Goal: Transaction & Acquisition: Register for event/course

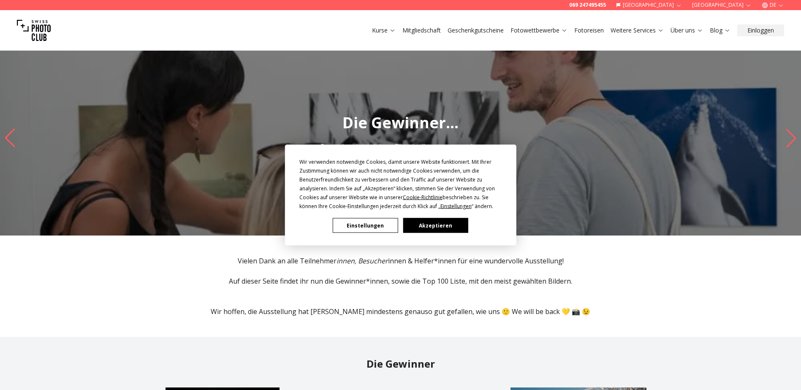
click at [365, 231] on button "Einstellungen" at bounding box center [365, 225] width 65 height 15
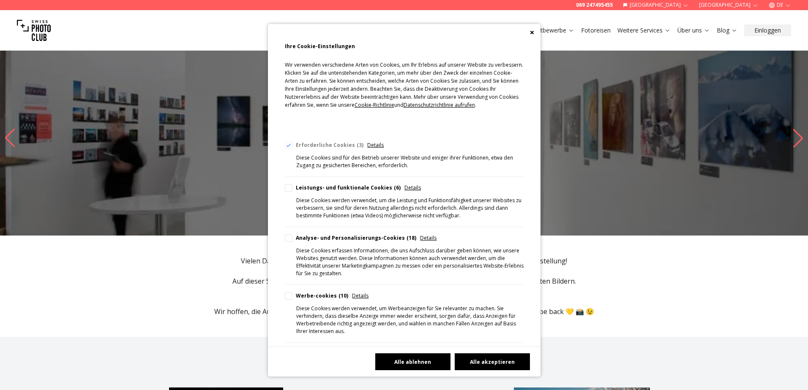
click at [408, 359] on button "Alle ablehnen" at bounding box center [412, 361] width 75 height 17
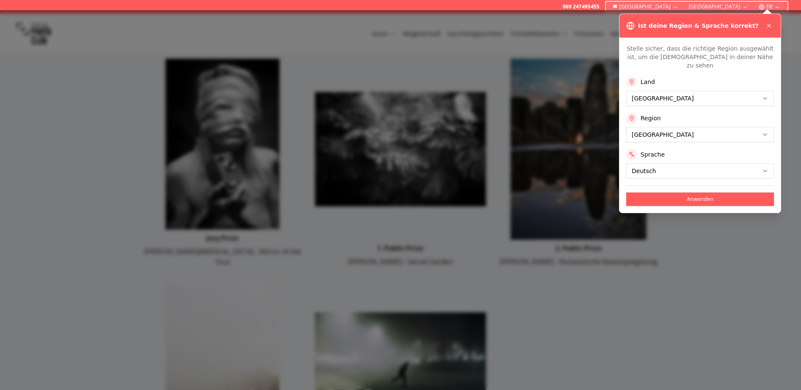
scroll to position [253, 0]
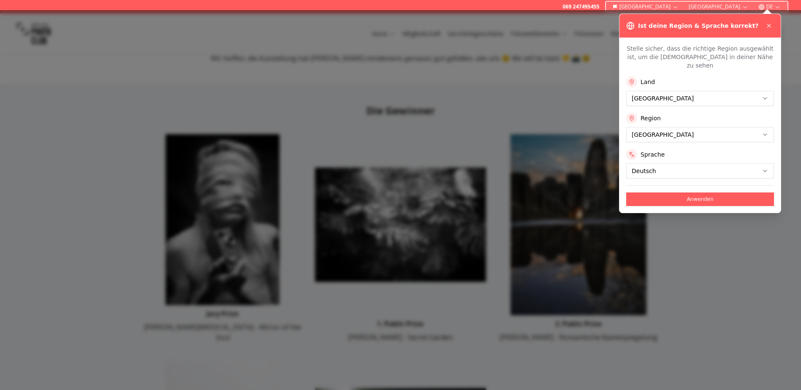
click at [771, 25] on icon at bounding box center [769, 25] width 7 height 7
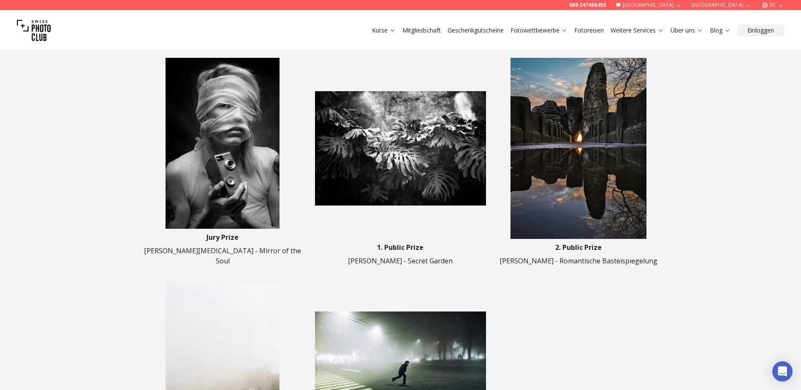
scroll to position [211, 0]
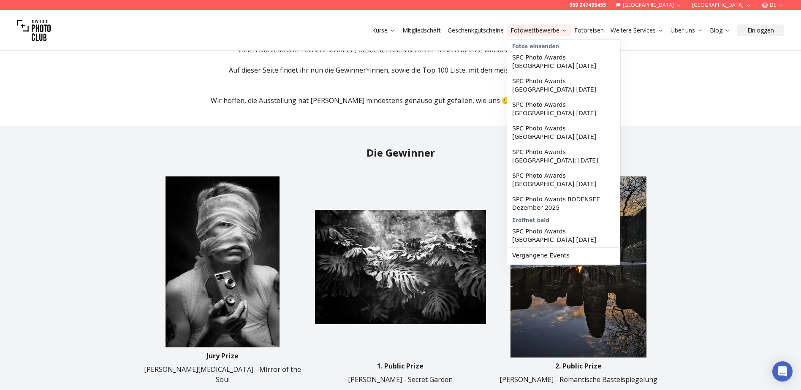
click at [527, 33] on link "Fotowettbewerbe" at bounding box center [539, 30] width 57 height 8
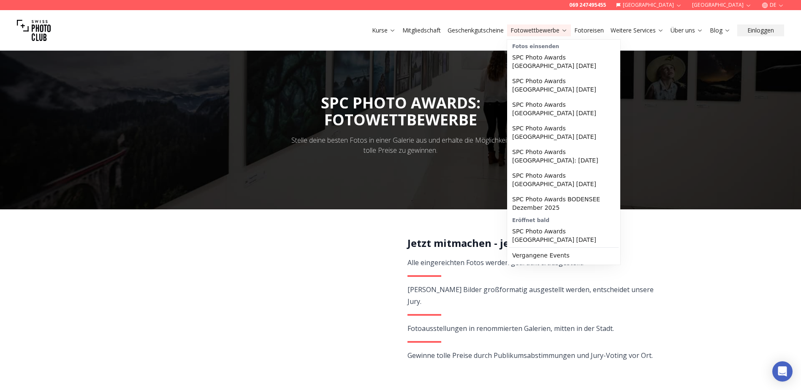
click at [551, 248] on link "Vergangene Events" at bounding box center [564, 255] width 110 height 15
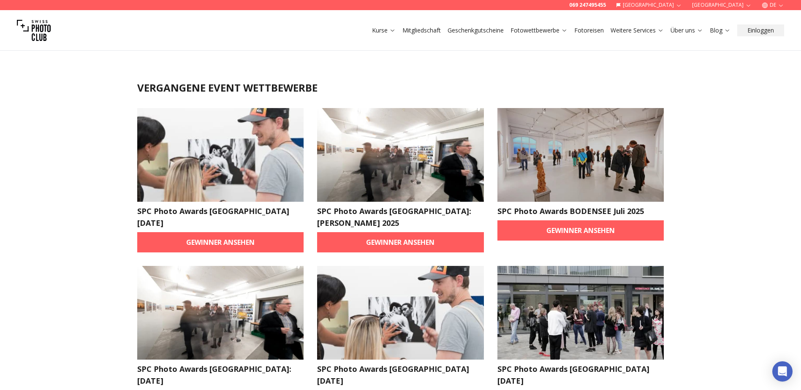
click at [268, 241] on link "Gewinner ansehen" at bounding box center [220, 242] width 167 height 20
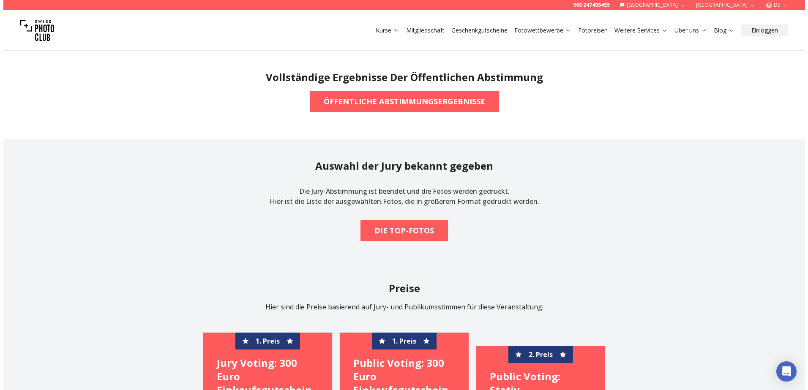
scroll to position [760, 0]
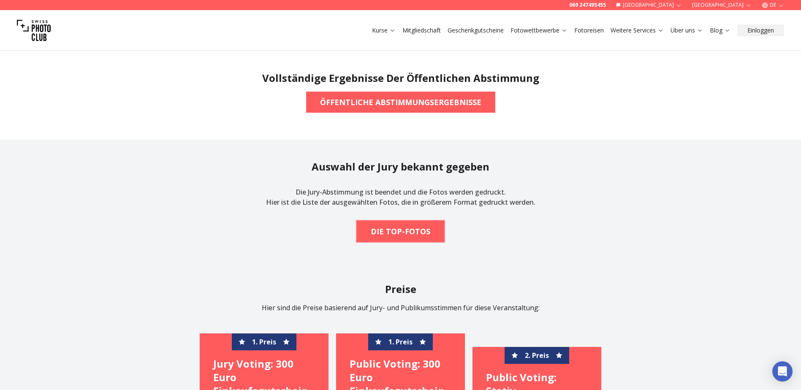
click at [381, 226] on b "DIE TOP-FOTOS" at bounding box center [401, 232] width 60 height 12
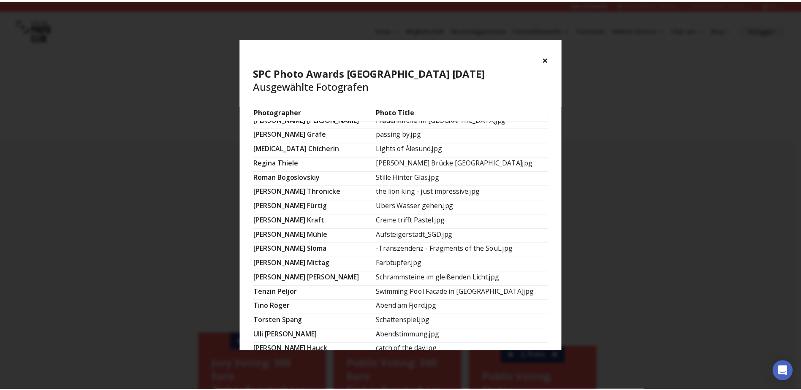
scroll to position [501, 0]
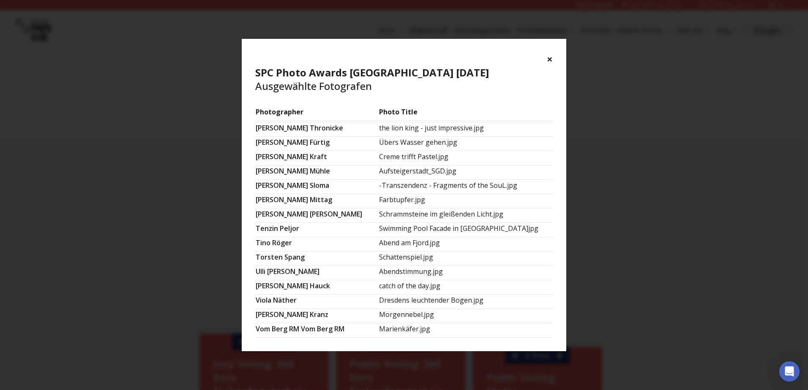
click at [670, 120] on div "× SPC Photo Awards [GEOGRAPHIC_DATA] [DATE] Ausgewählte Fotografen Photographer…" at bounding box center [404, 195] width 808 height 390
click at [547, 64] on button "×" at bounding box center [550, 59] width 6 height 14
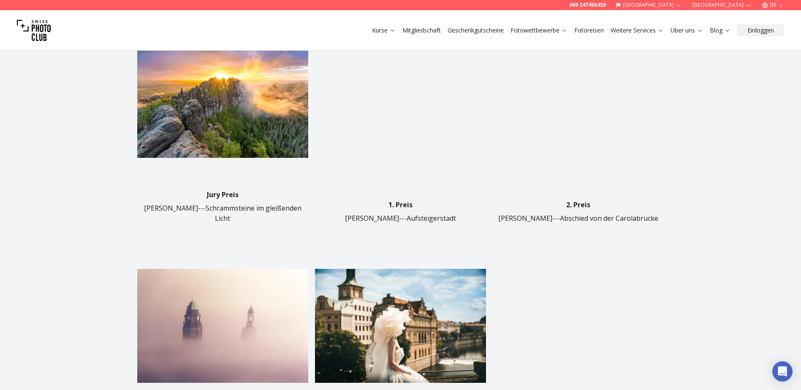
scroll to position [338, 0]
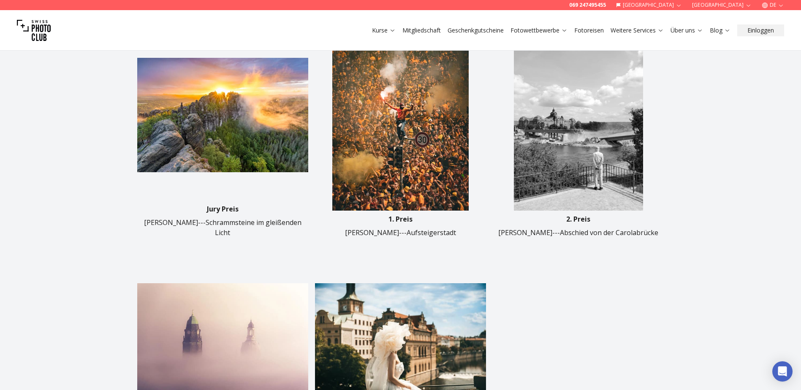
click at [419, 140] on img at bounding box center [400, 120] width 171 height 181
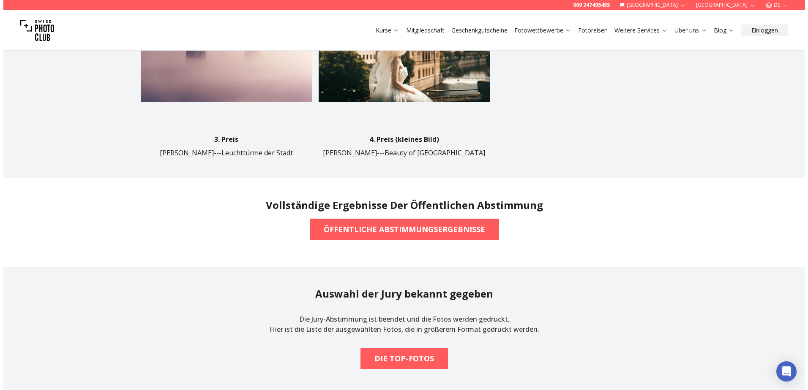
scroll to position [634, 0]
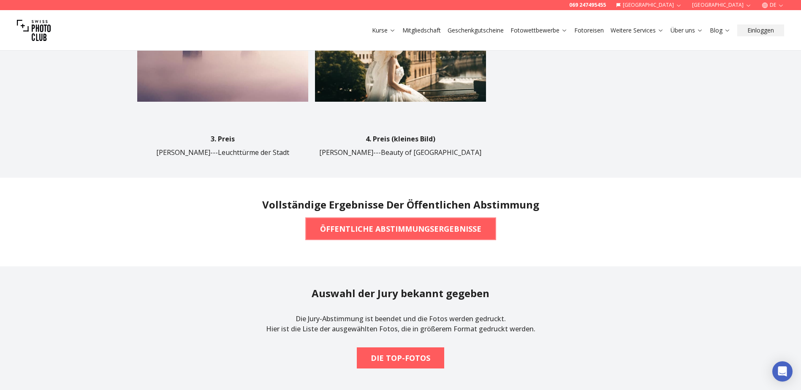
click at [369, 220] on span "ÖFFENTLICHE ABSTIMMUNGSERGEBNISSE" at bounding box center [400, 229] width 175 height 19
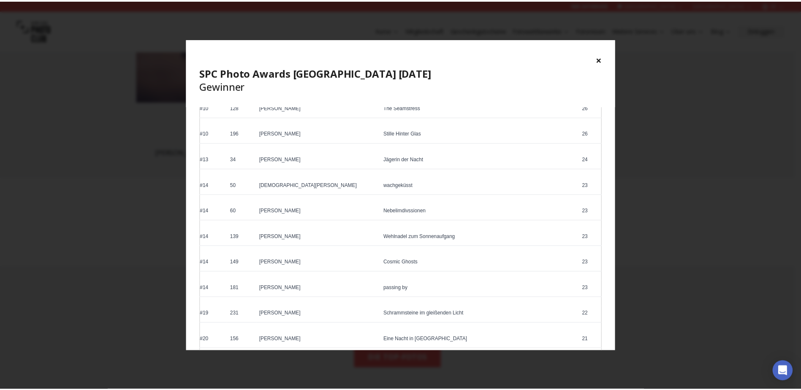
scroll to position [296, 0]
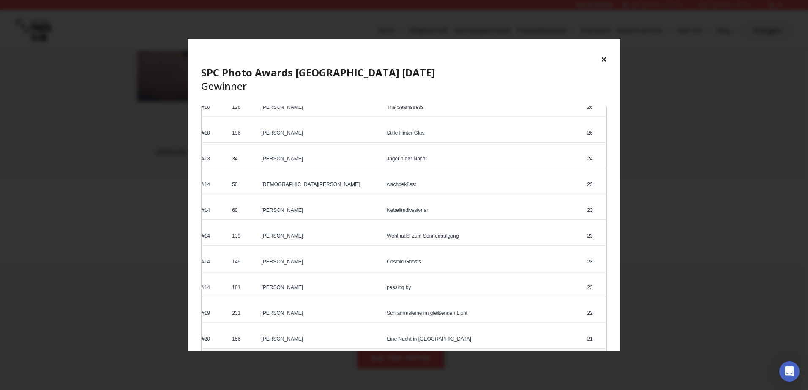
click at [684, 132] on div "× SPC Photo Awards [GEOGRAPHIC_DATA] [DATE] Gewinner Ranking Photo # Photograph…" at bounding box center [404, 195] width 808 height 390
click at [606, 59] on button "×" at bounding box center [604, 59] width 6 height 14
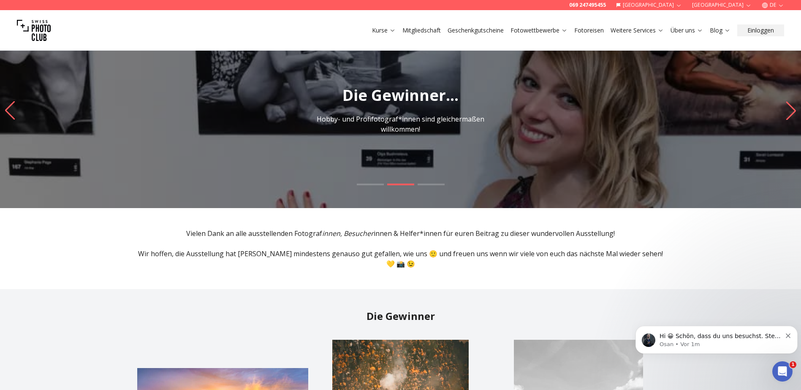
scroll to position [42, 0]
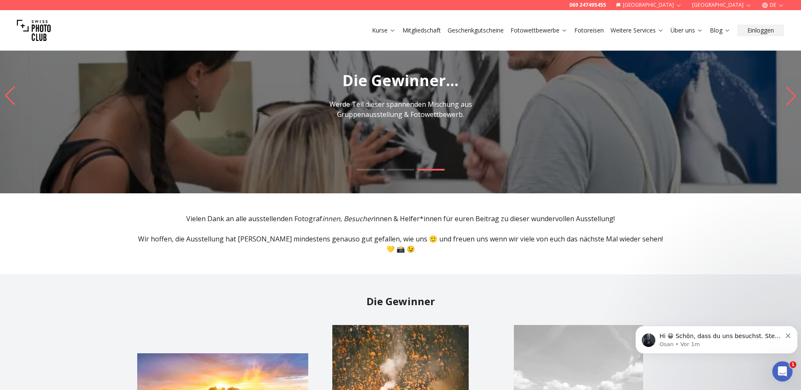
click at [779, 95] on img "3 / 3" at bounding box center [400, 95] width 801 height 195
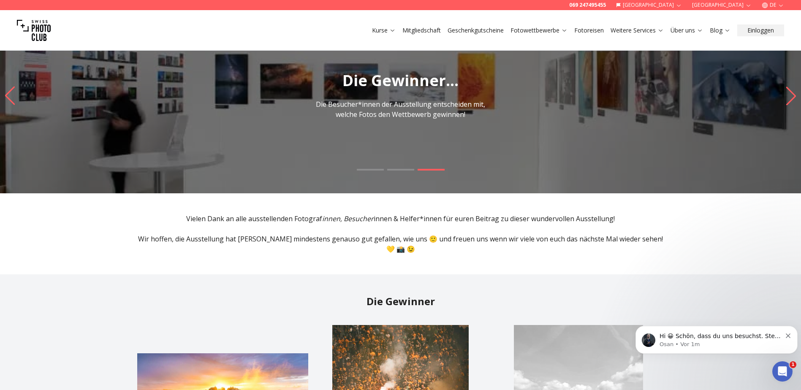
click at [779, 95] on img "3 / 3" at bounding box center [400, 95] width 801 height 195
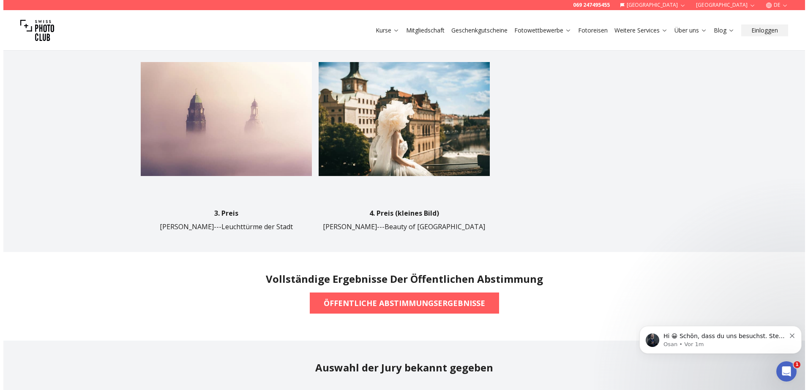
scroll to position [676, 0]
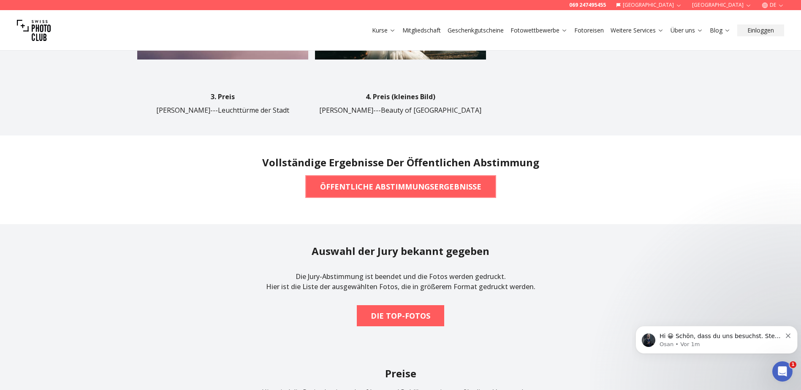
click at [377, 177] on span "ÖFFENTLICHE ABSTIMMUNGSERGEBNISSE" at bounding box center [400, 186] width 175 height 19
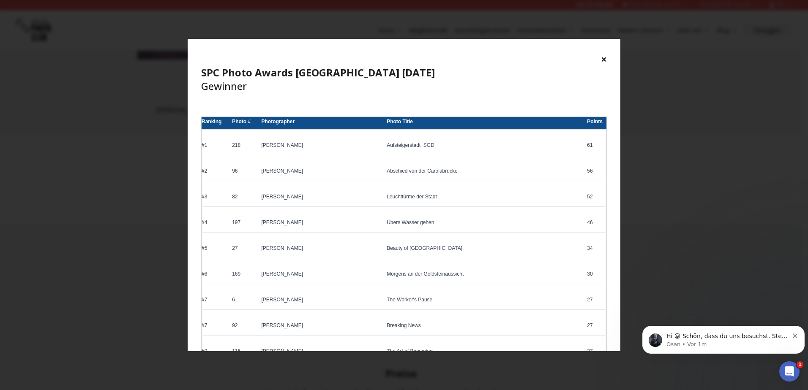
click at [297, 193] on td "[PERSON_NAME]" at bounding box center [320, 198] width 125 height 17
drag, startPoint x: 258, startPoint y: 194, endPoint x: 251, endPoint y: 196, distance: 6.9
click at [258, 194] on td "82" at bounding box center [243, 198] width 29 height 17
click at [247, 197] on td "82" at bounding box center [243, 198] width 29 height 17
click at [328, 192] on td "[PERSON_NAME]" at bounding box center [320, 198] width 125 height 17
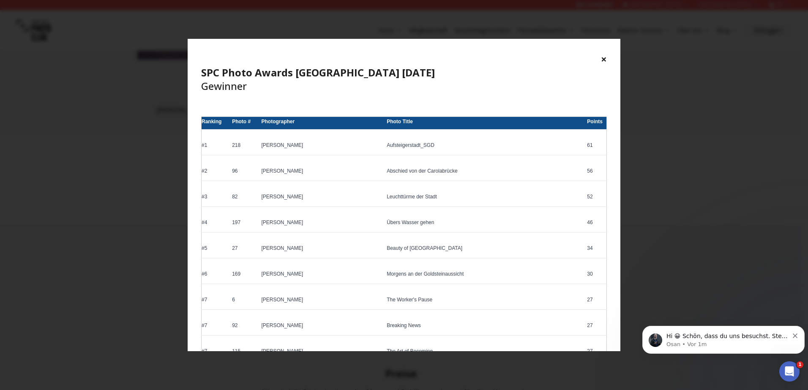
click at [429, 192] on td "Leuchttürme der Stadt" at bounding box center [483, 198] width 200 height 17
drag, startPoint x: 429, startPoint y: 192, endPoint x: 542, endPoint y: 196, distance: 113.3
click at [481, 196] on td "Leuchttürme der Stadt" at bounding box center [483, 198] width 200 height 17
click at [564, 196] on td "Leuchttürme der Stadt" at bounding box center [483, 198] width 200 height 17
drag, startPoint x: 573, startPoint y: 195, endPoint x: 574, endPoint y: 190, distance: 5.1
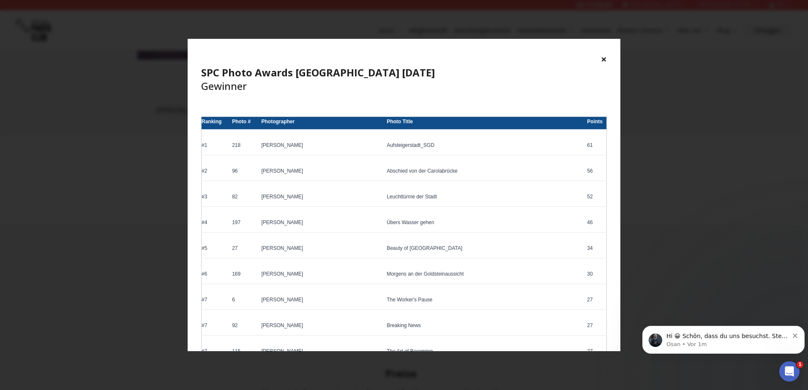
click at [584, 195] on td "52" at bounding box center [595, 198] width 22 height 17
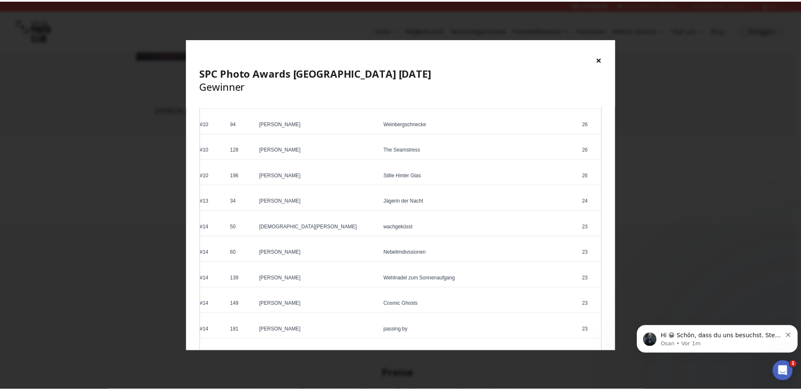
scroll to position [465, 0]
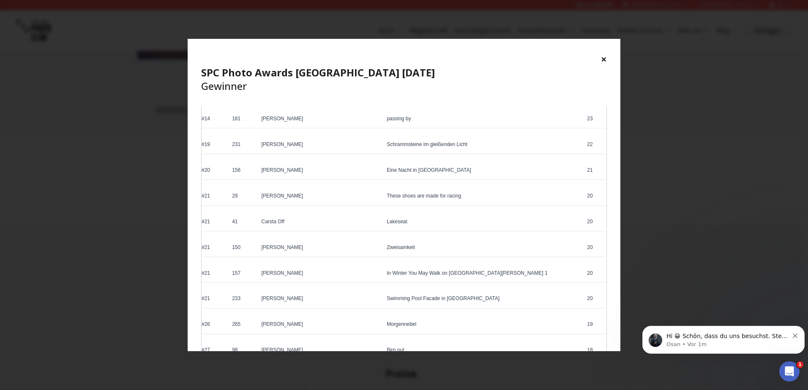
click at [713, 160] on div "× SPC Photo Awards [GEOGRAPHIC_DATA] [DATE] Gewinner Ranking Photo # Photograph…" at bounding box center [404, 195] width 808 height 390
click at [607, 61] on div "× SPC Photo Awards [GEOGRAPHIC_DATA] [DATE] Gewinner" at bounding box center [404, 73] width 432 height 68
click at [599, 58] on div "× SPC Photo Awards [GEOGRAPHIC_DATA] [DATE] Gewinner" at bounding box center [404, 73] width 432 height 68
click at [603, 59] on button "×" at bounding box center [604, 59] width 6 height 14
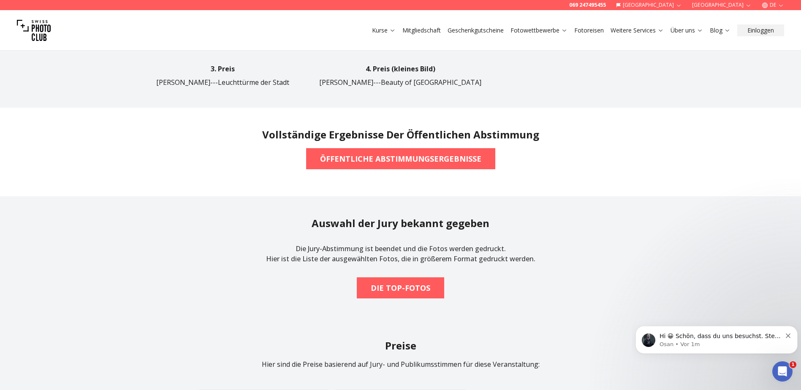
scroll to position [718, 0]
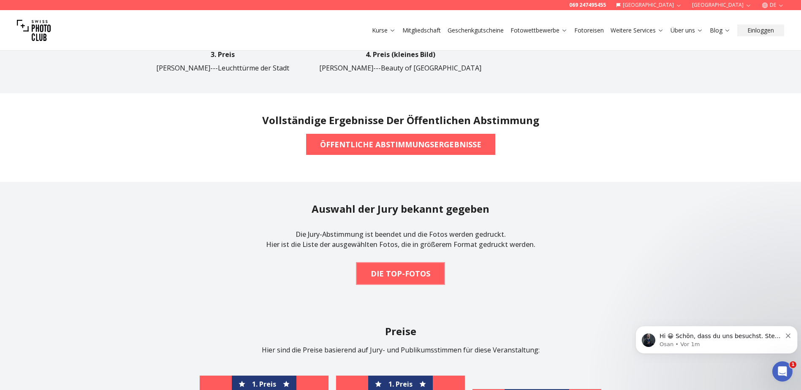
click at [414, 268] on b "DIE TOP-FOTOS" at bounding box center [401, 274] width 60 height 12
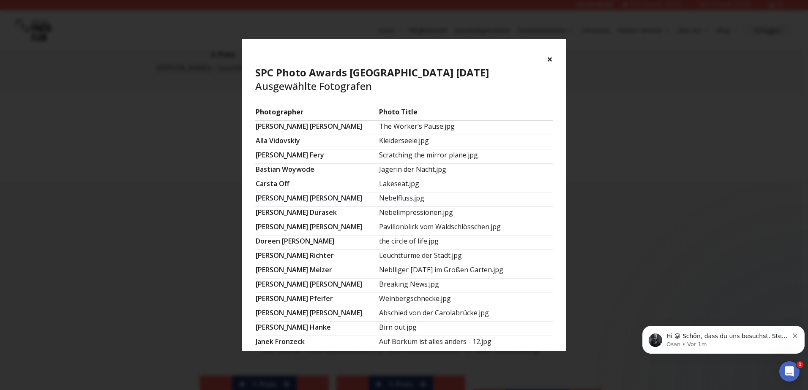
click at [414, 210] on td "Nebelimpressionen.jpg" at bounding box center [465, 214] width 174 height 14
click at [412, 203] on td "Nebelfluss.jpg" at bounding box center [465, 200] width 174 height 14
click at [411, 197] on td "Nebelfluss.jpg" at bounding box center [465, 200] width 174 height 14
click at [405, 126] on td "The Worker’s Pause.jpg" at bounding box center [465, 128] width 174 height 14
click at [378, 149] on td "[PERSON_NAME]" at bounding box center [316, 142] width 123 height 14
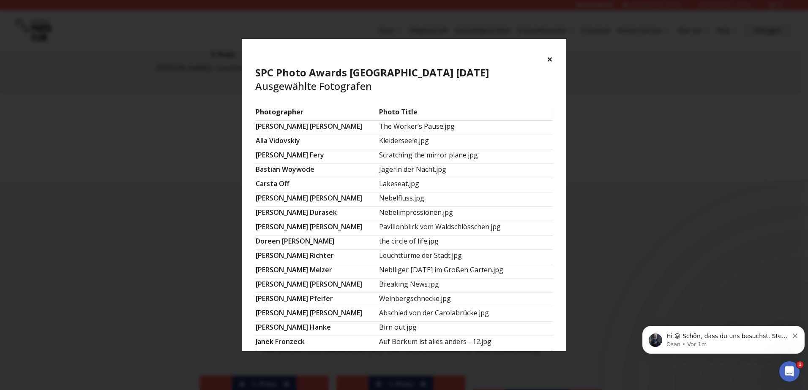
click at [280, 145] on td "[PERSON_NAME]" at bounding box center [316, 142] width 123 height 14
click at [274, 170] on td "[PERSON_NAME]" at bounding box center [316, 171] width 123 height 14
click at [672, 142] on div "× SPC Photo Awards [GEOGRAPHIC_DATA] [DATE] Ausgewählte Fotografen Photographer…" at bounding box center [404, 195] width 808 height 390
click at [551, 55] on button "×" at bounding box center [550, 59] width 6 height 14
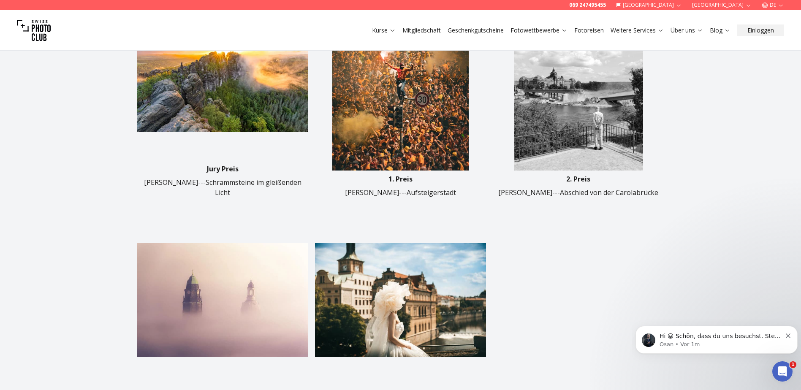
scroll to position [216, 0]
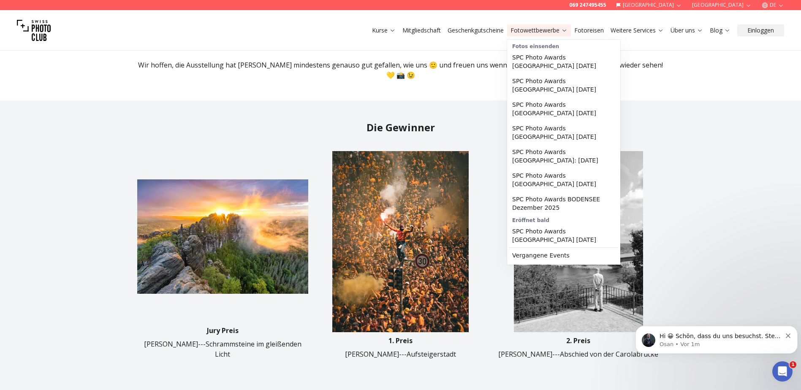
click at [550, 106] on link "SPC Photo Awards [GEOGRAPHIC_DATA] [DATE]" at bounding box center [564, 109] width 110 height 24
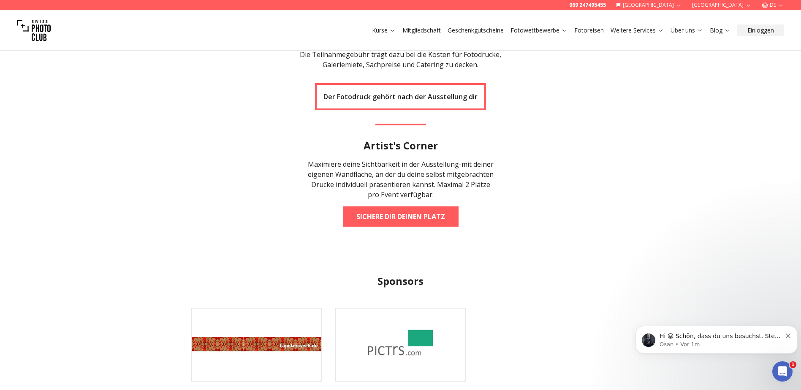
scroll to position [1563, 0]
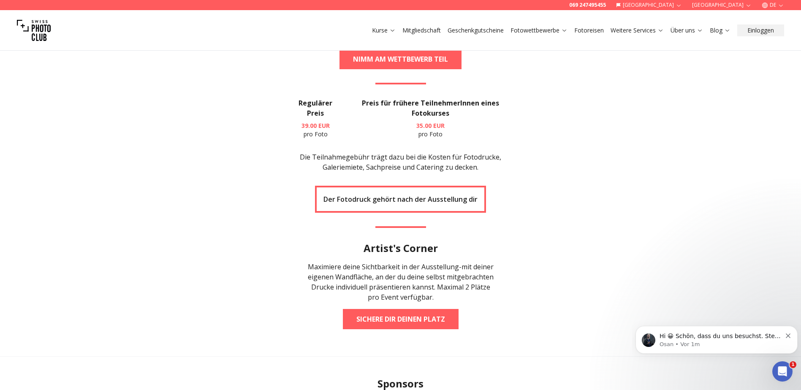
click at [385, 194] on p "Der Fotodruck gehört nach der Ausstellung dir" at bounding box center [401, 199] width 154 height 10
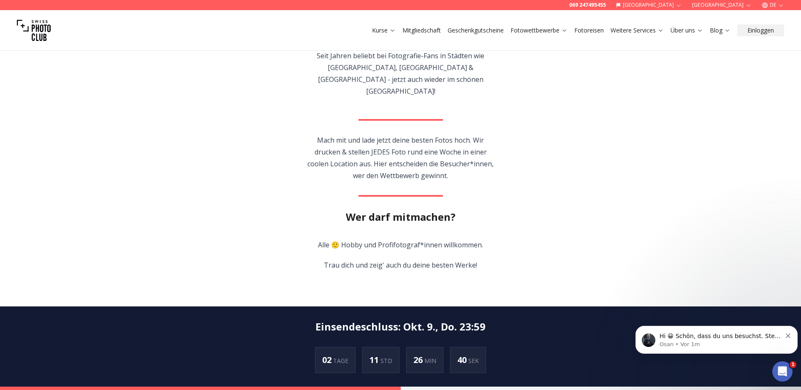
scroll to position [0, 0]
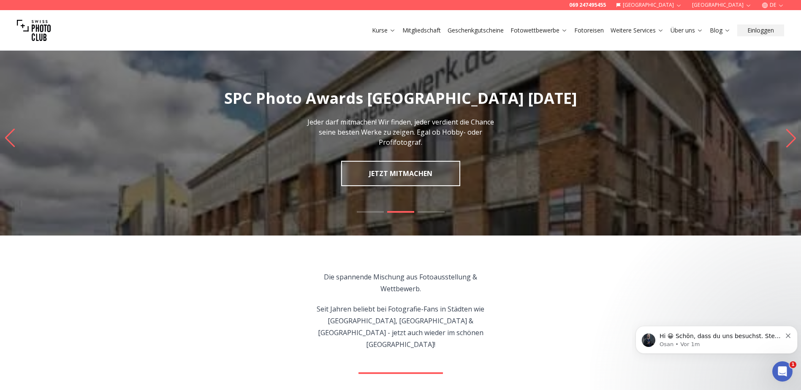
click at [412, 166] on link "JETZT MITMACHEN" at bounding box center [400, 173] width 119 height 25
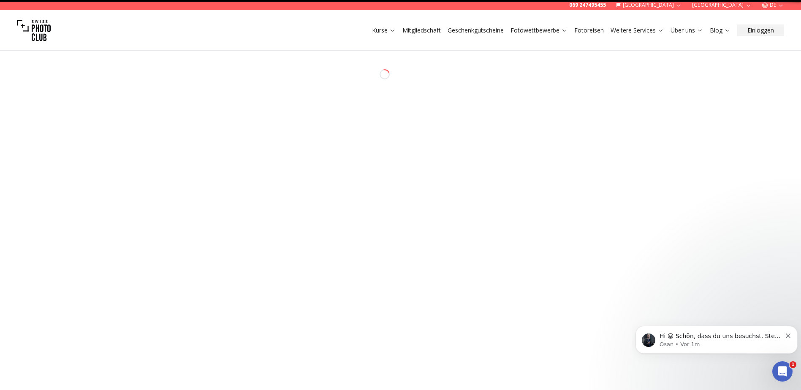
select select "*******"
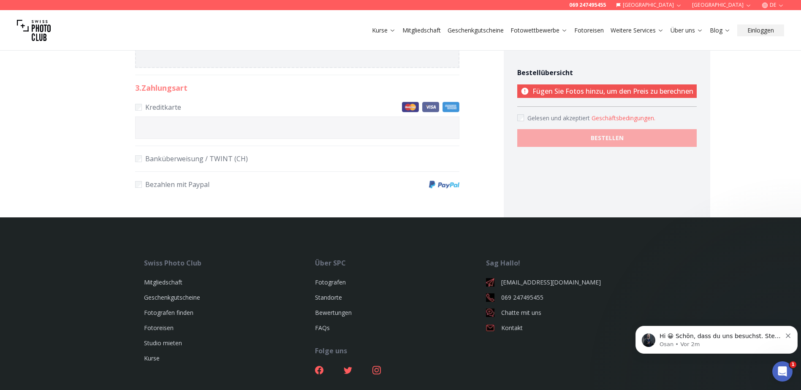
scroll to position [472, 0]
